Goal: Navigation & Orientation: Find specific page/section

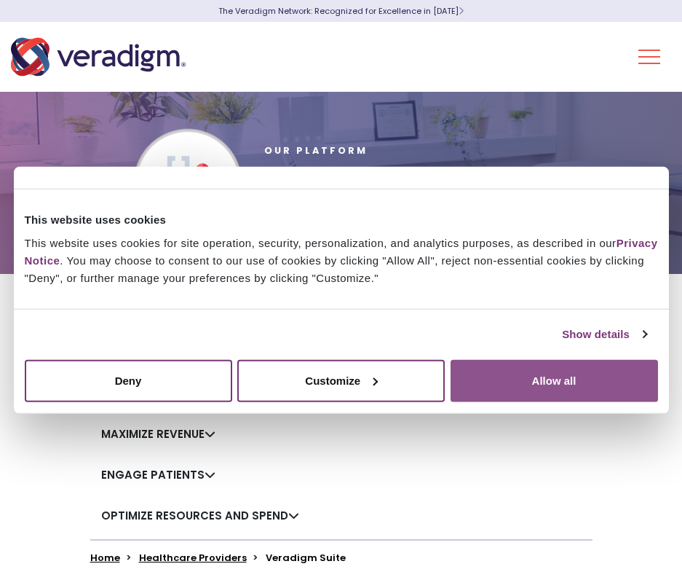
click at [505, 377] on button "Allow all" at bounding box center [555, 380] width 208 height 42
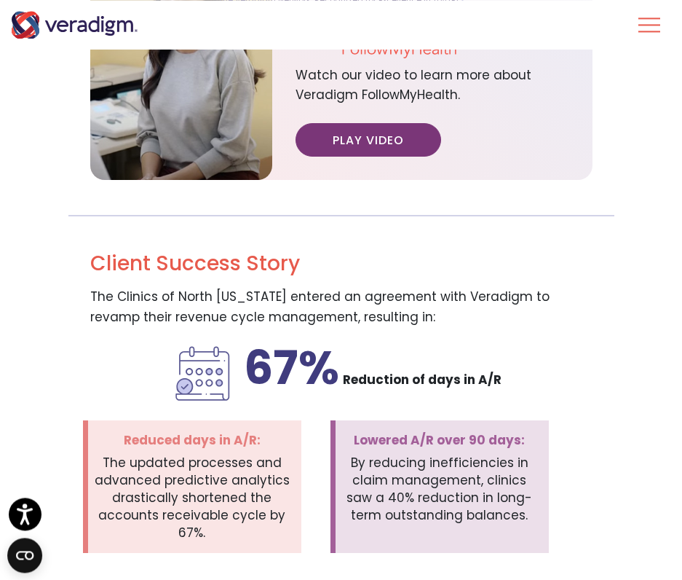
scroll to position [2674, 0]
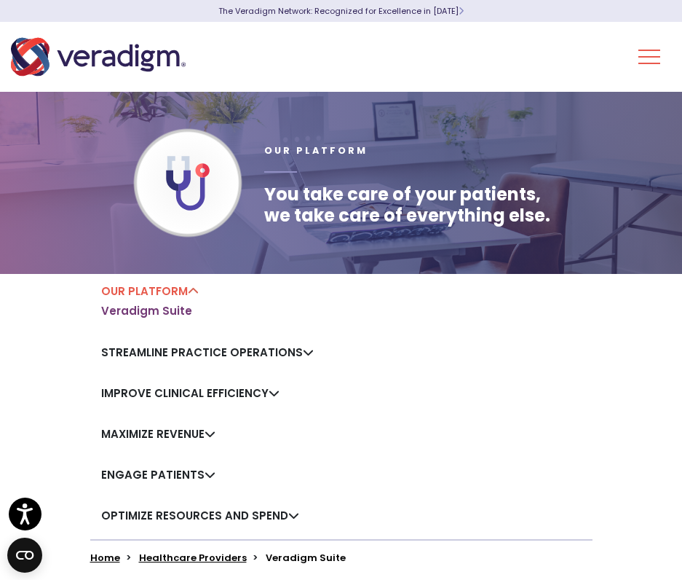
scroll to position [297, 0]
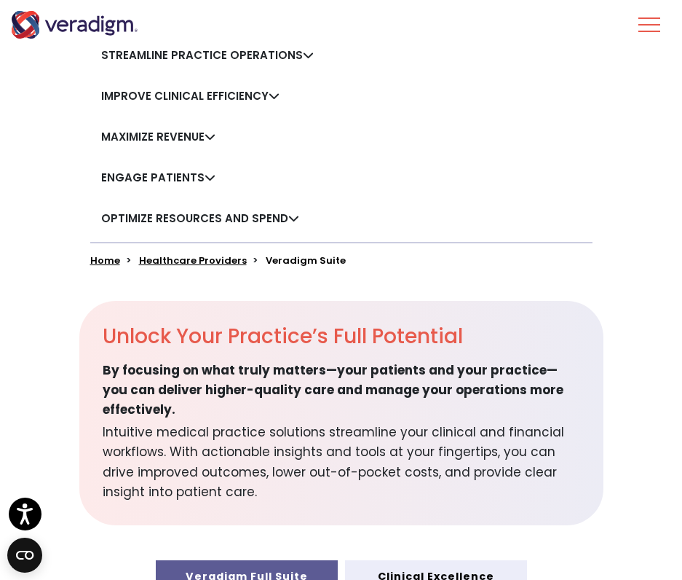
click at [650, 28] on button "Toggle Navigation Menu" at bounding box center [650, 25] width 22 height 38
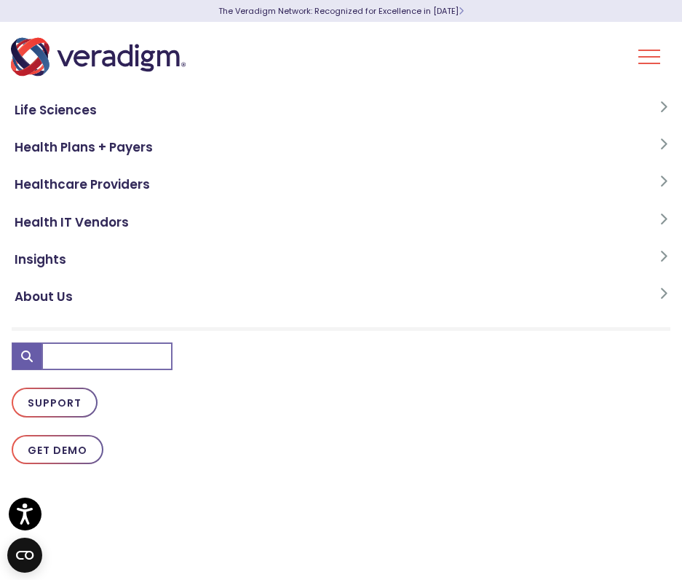
click at [655, 56] on button "Toggle Navigation Menu" at bounding box center [650, 57] width 22 height 38
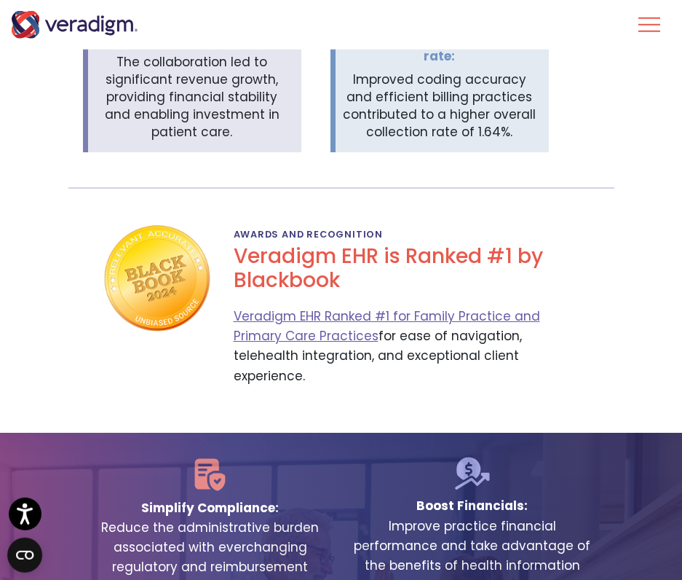
scroll to position [3161, 0]
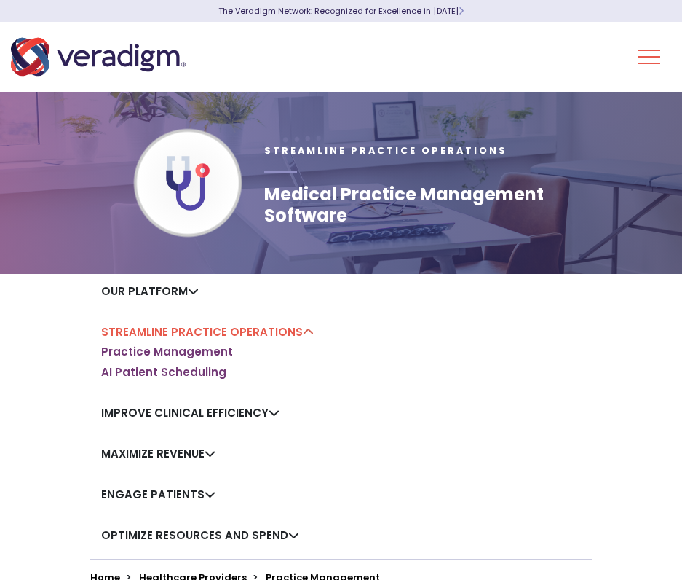
scroll to position [74, 0]
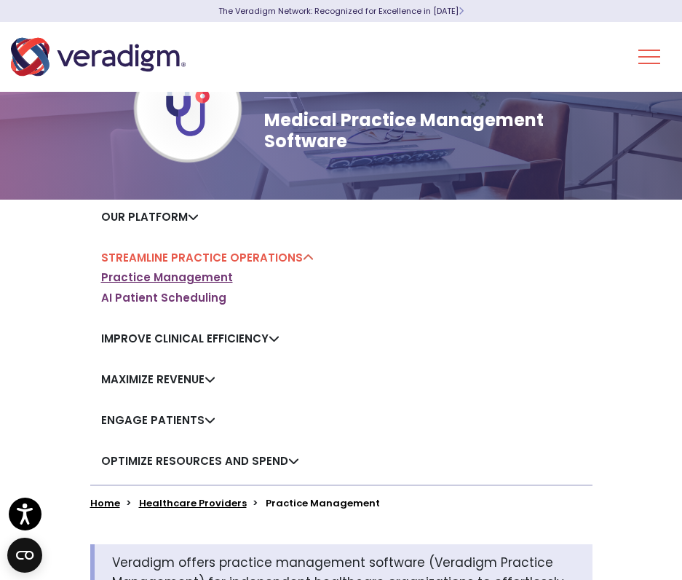
click at [181, 280] on link "Practice Management" at bounding box center [167, 277] width 132 height 15
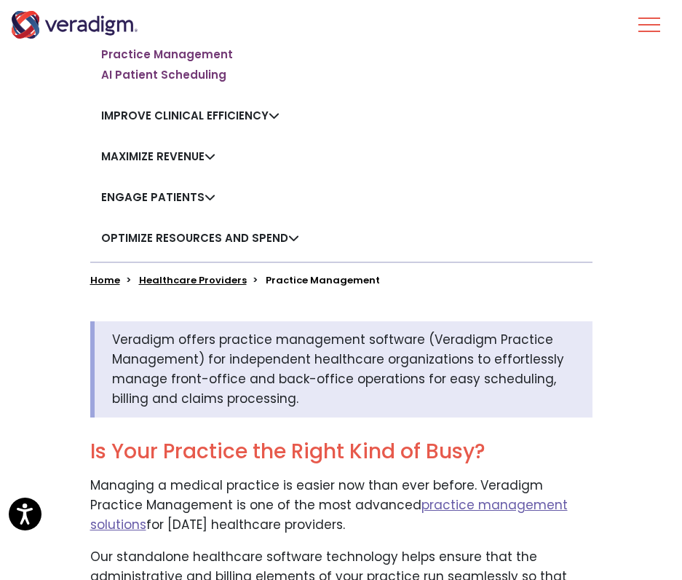
scroll to position [297, 0]
click at [209, 197] on link "Engage Patients" at bounding box center [158, 196] width 114 height 15
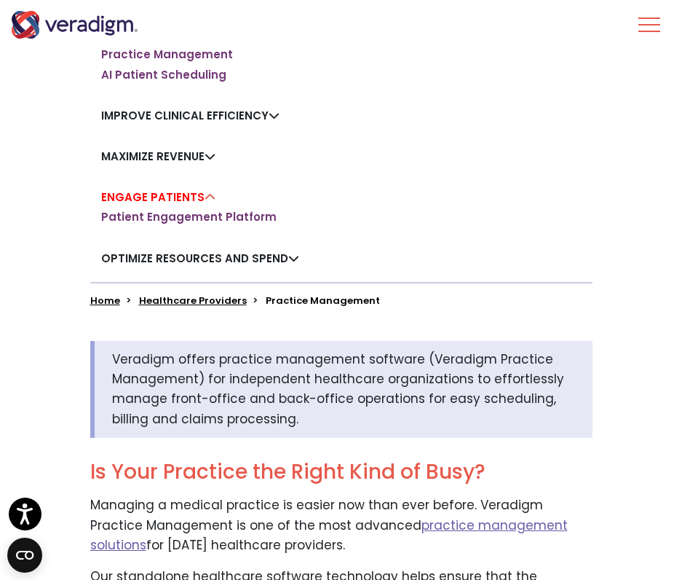
click at [209, 197] on link "Engage Patients" at bounding box center [158, 196] width 114 height 15
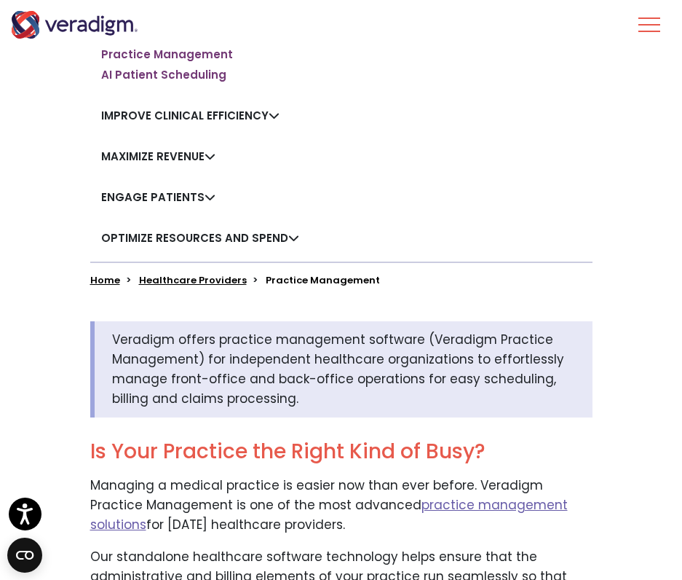
click at [220, 159] on div "Maximize Revenue Revenue Cycle Services Coding Services Payerpath Clearinghouse" at bounding box center [158, 159] width 136 height 41
click at [213, 157] on link "Maximize Revenue" at bounding box center [158, 156] width 114 height 15
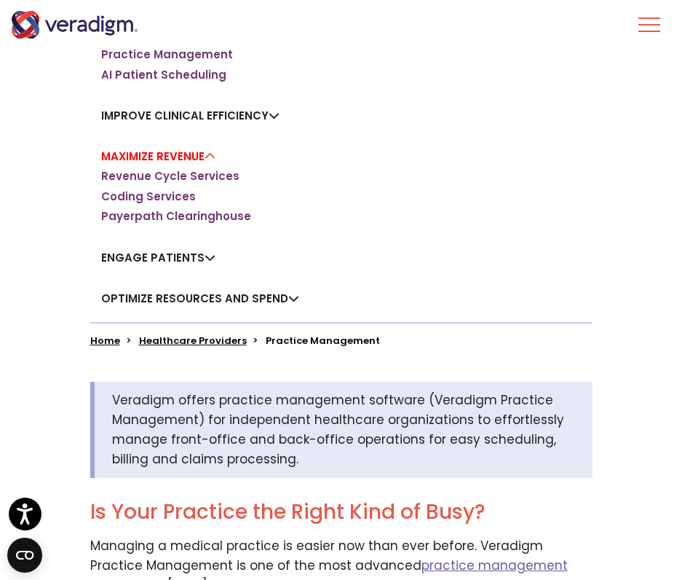
click at [213, 157] on link "Maximize Revenue" at bounding box center [158, 156] width 114 height 15
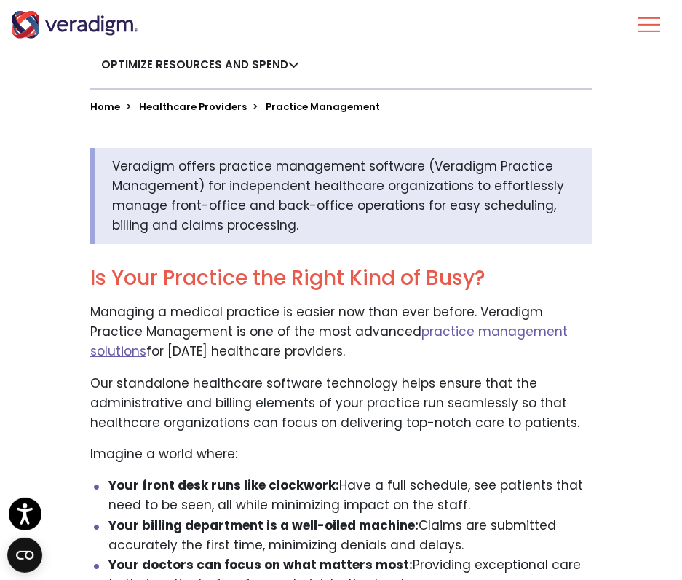
scroll to position [669, 0]
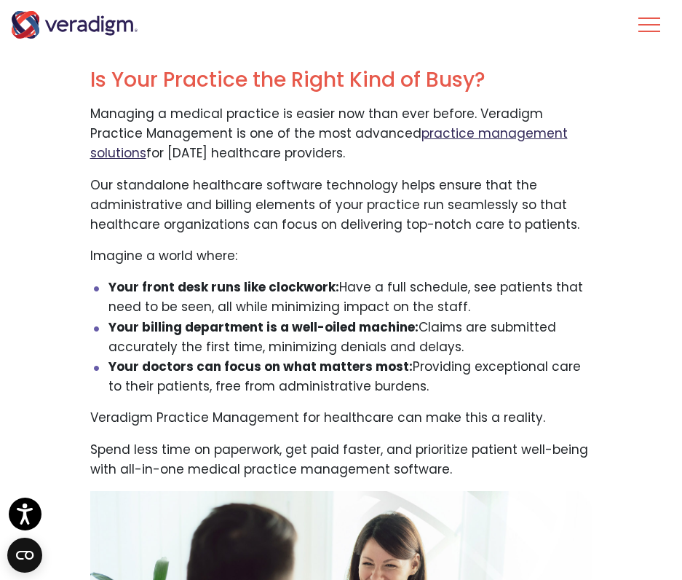
click at [384, 127] on link "practice management solutions" at bounding box center [329, 143] width 478 height 37
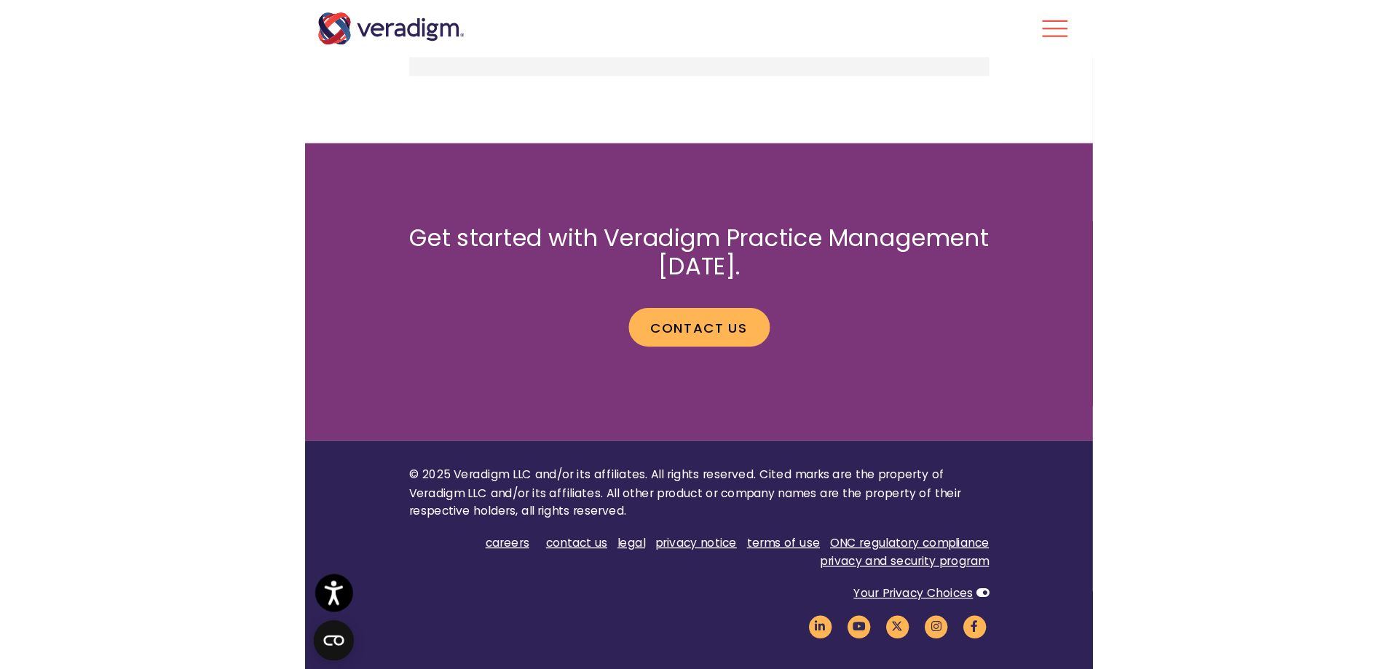
scroll to position [1188, 0]
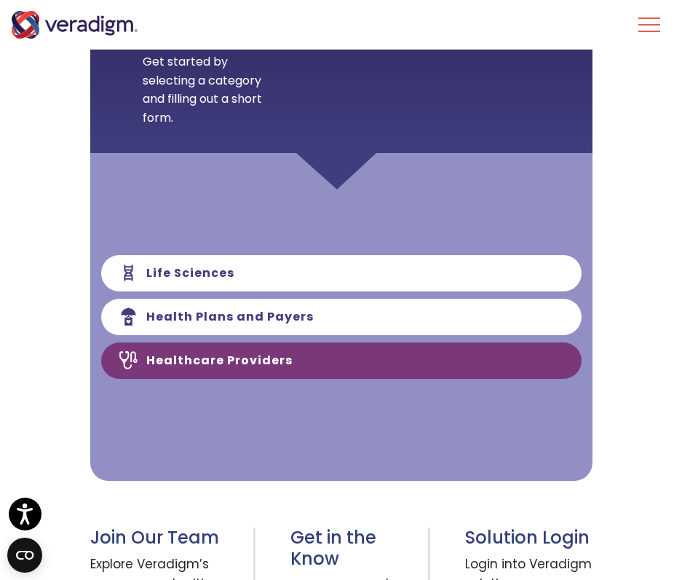
scroll to position [594, 0]
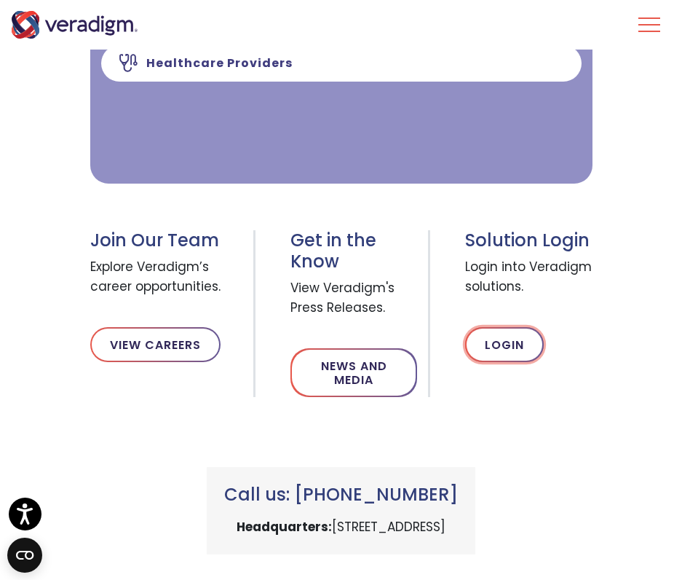
click at [516, 343] on link "Login" at bounding box center [504, 344] width 79 height 35
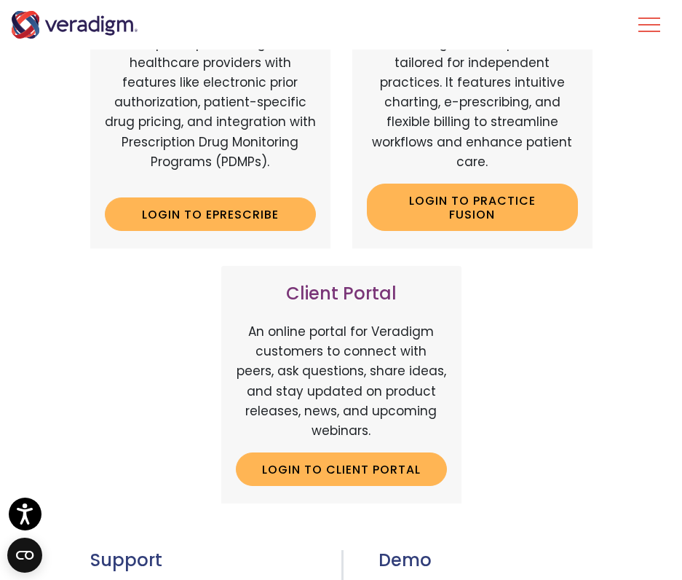
scroll to position [669, 0]
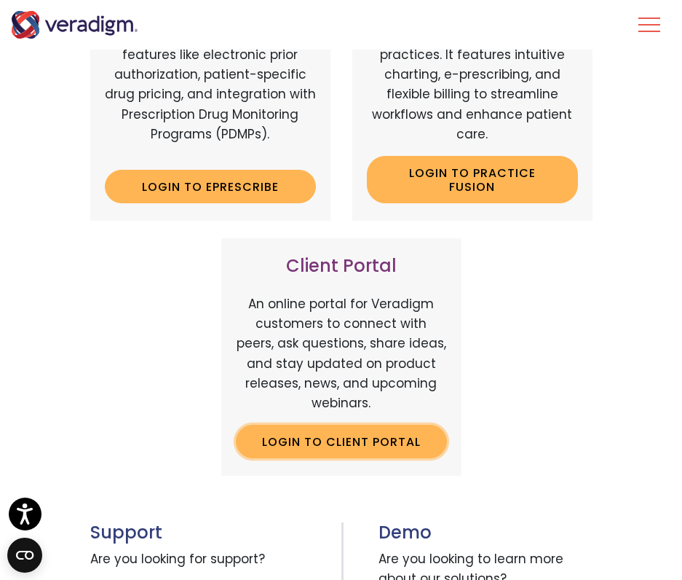
click at [305, 443] on link "Login to Client Portal" at bounding box center [341, 441] width 211 height 33
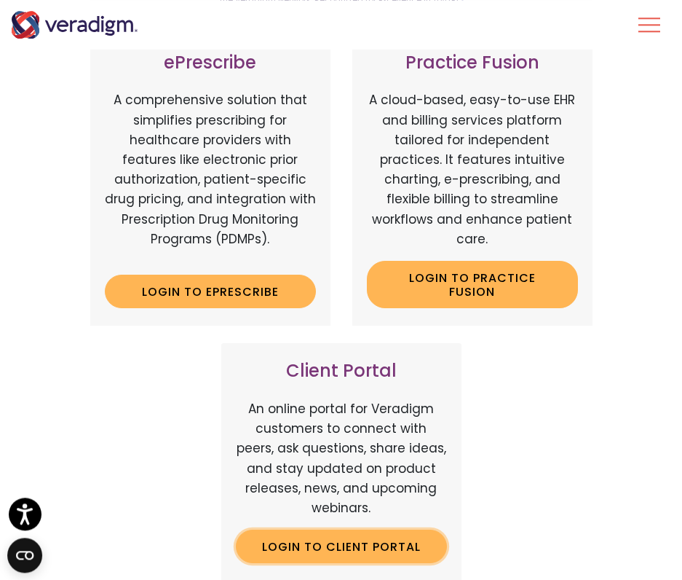
scroll to position [594, 0]
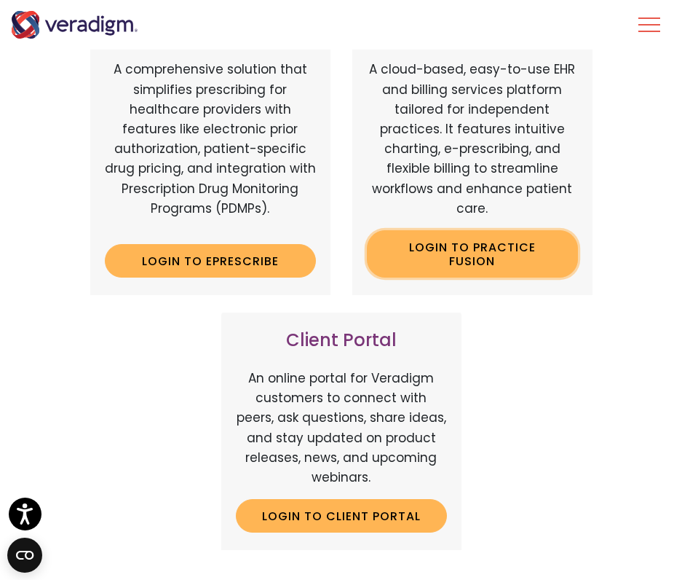
click at [478, 261] on link "Login to Practice Fusion" at bounding box center [472, 253] width 211 height 47
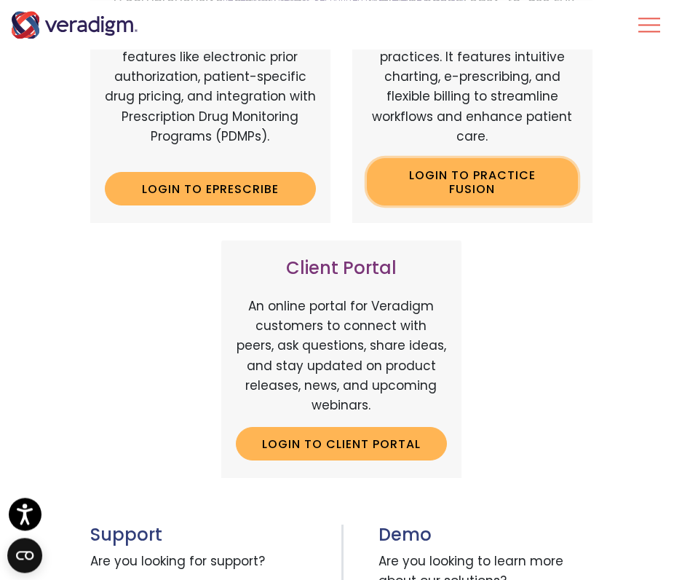
scroll to position [817, 0]
